Goal: Transaction & Acquisition: Purchase product/service

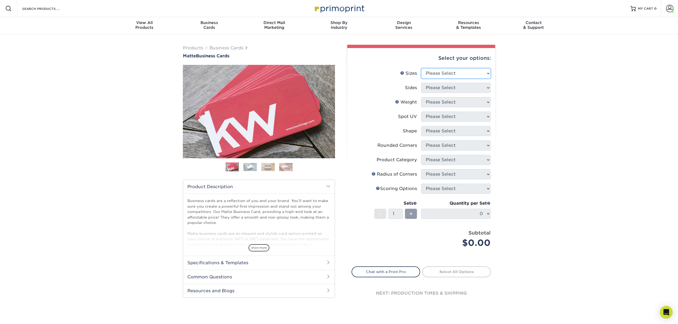
click at [438, 73] on select "Please Select 1.5" x 3.5" - Mini 1.75" x 3.5" - Mini 2" x 2" - Square 2" x 3" -…" at bounding box center [456, 73] width 69 height 10
select select "2.00x3.50"
click at [422, 68] on select "Please Select 1.5" x 3.5" - Mini 1.75" x 3.5" - Mini 2" x 2" - Square 2" x 3" -…" at bounding box center [456, 73] width 69 height 10
click at [446, 89] on select "Please Select Print Both Sides Print Front Only" at bounding box center [456, 88] width 69 height 10
select select "13abbda7-1d64-4f25-8bb2-c179b224825d"
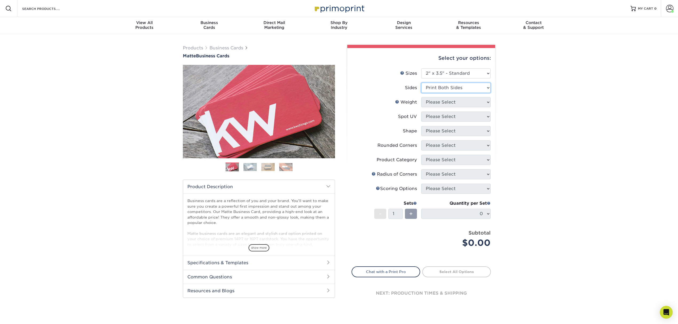
click at [422, 83] on select "Please Select Print Both Sides Print Front Only" at bounding box center [456, 88] width 69 height 10
click at [445, 101] on select "Please Select 16PT 14PT" at bounding box center [456, 102] width 69 height 10
click at [211, 22] on span "Business" at bounding box center [209, 22] width 65 height 5
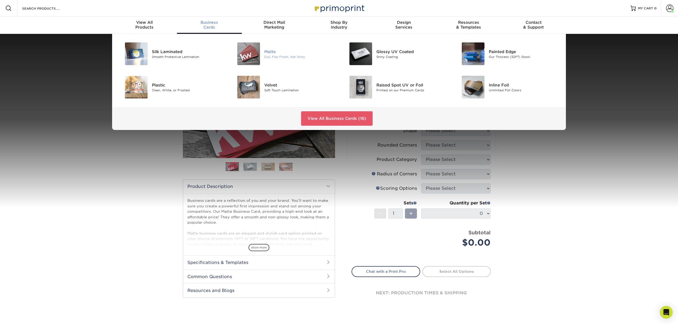
click at [247, 59] on img at bounding box center [248, 53] width 23 height 23
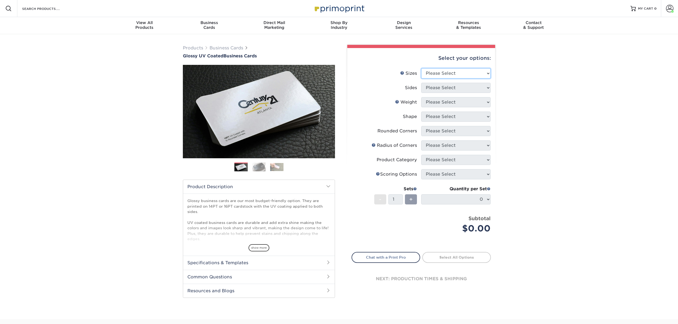
click at [448, 71] on select "Please Select 1.5" x 3.5" - Mini 1.75" x 3.5" - Mini 2" x 2" - Square 2" x 3" -…" at bounding box center [456, 73] width 69 height 10
select select "2.00x3.50"
click at [422, 68] on select "Please Select 1.5" x 3.5" - Mini 1.75" x 3.5" - Mini 2" x 2" - Square 2" x 3" -…" at bounding box center [456, 73] width 69 height 10
click at [451, 90] on select "Please Select Print Both Sides Print Front Only" at bounding box center [456, 88] width 69 height 10
select select "32d3c223-f82c-492b-b915-ba065a00862f"
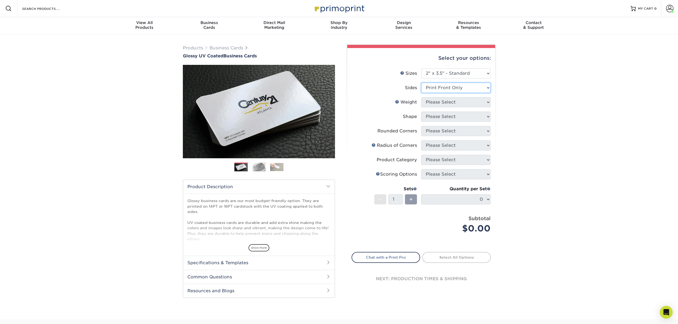
click at [422, 83] on select "Please Select Print Both Sides Print Front Only" at bounding box center [456, 88] width 69 height 10
click at [449, 99] on select "Please Select 16PT 14PT" at bounding box center [456, 102] width 69 height 10
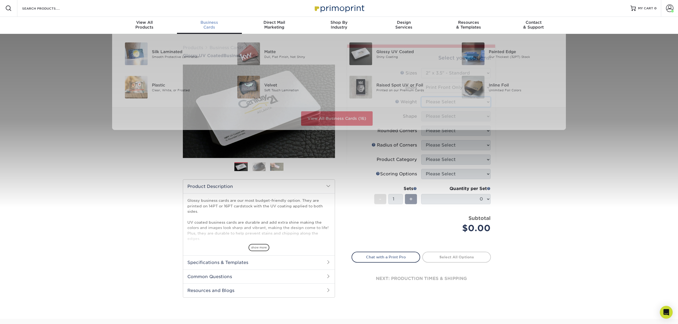
scroll to position [1, 0]
